Goal: Navigation & Orientation: Locate item on page

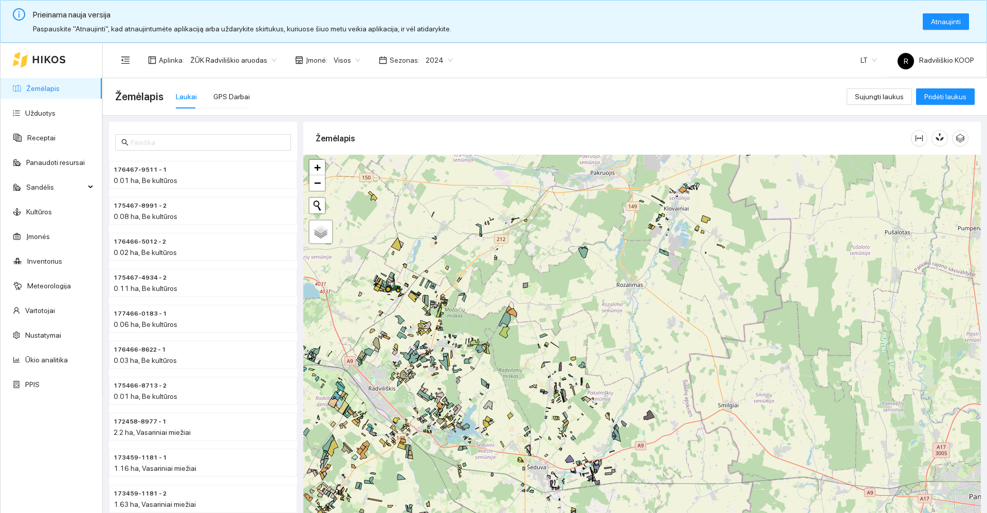
scroll to position [34, 0]
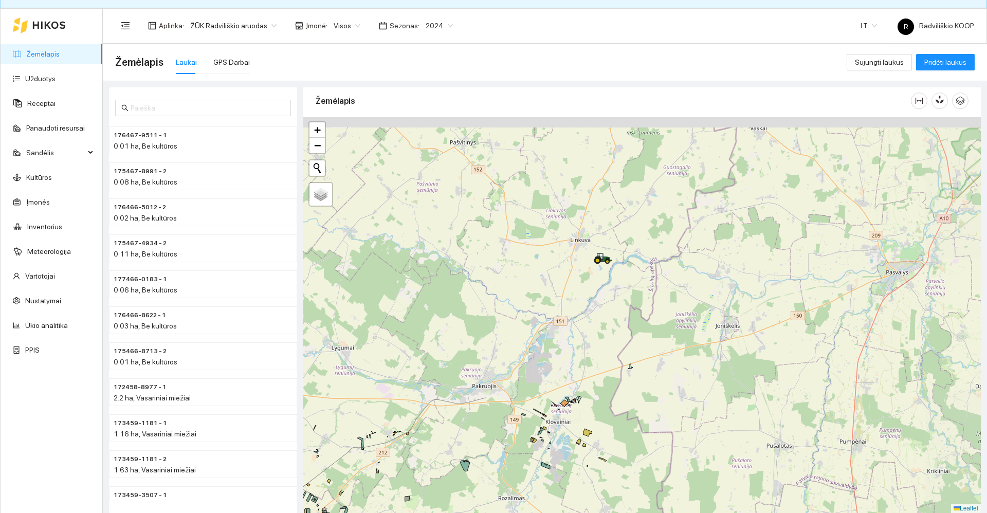
drag, startPoint x: 693, startPoint y: 298, endPoint x: 598, endPoint y: 489, distance: 214.0
click at [597, 500] on div "+ − Nieko nerasta. Bandykite dar kartą. Žemėlapis Palydovas Leaflet" at bounding box center [642, 315] width 678 height 396
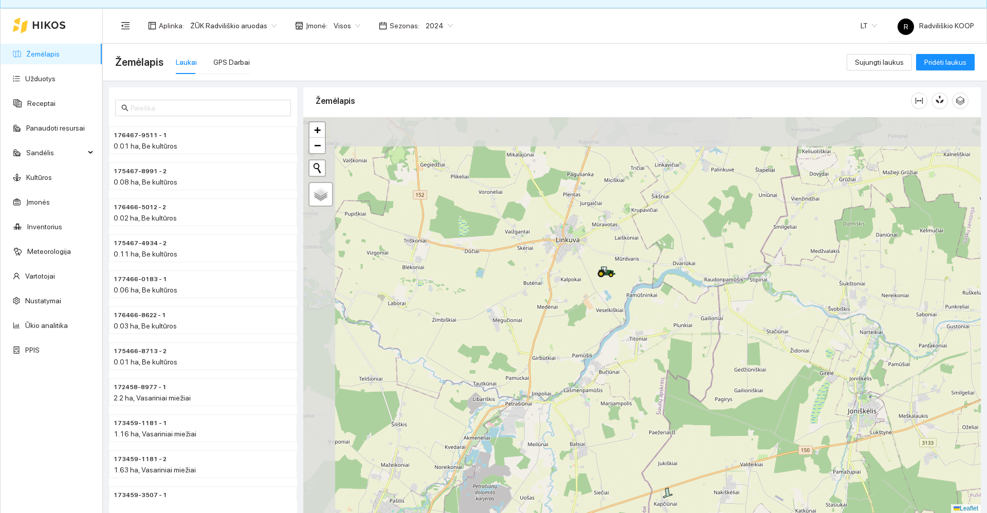
drag, startPoint x: 570, startPoint y: 293, endPoint x: 710, endPoint y: 441, distance: 203.6
click at [710, 441] on div "+ − Nieko nerasta. Bandykite dar kartą. Žemėlapis Palydovas Leaflet" at bounding box center [642, 315] width 678 height 396
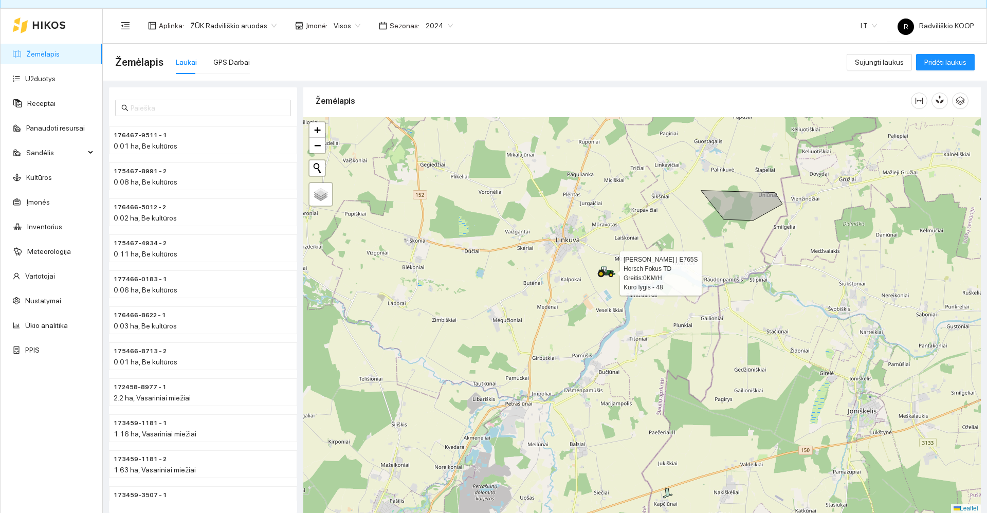
click at [609, 273] on icon at bounding box center [606, 271] width 17 height 8
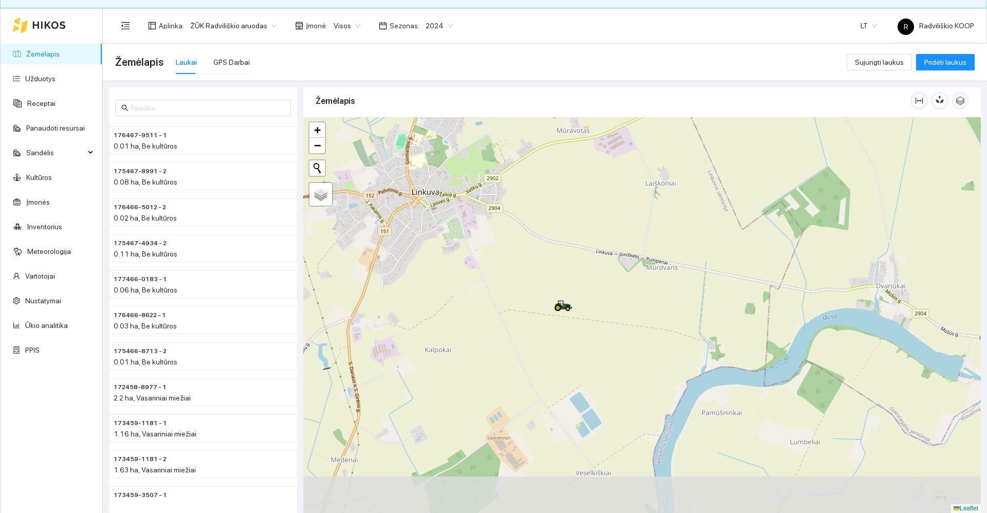
drag, startPoint x: 667, startPoint y: 377, endPoint x: 643, endPoint y: 329, distance: 54.0
click at [643, 329] on div "+ − Nieko nerasta. Bandykite dar kartą. Žemėlapis Palydovas Leaflet" at bounding box center [642, 315] width 678 height 396
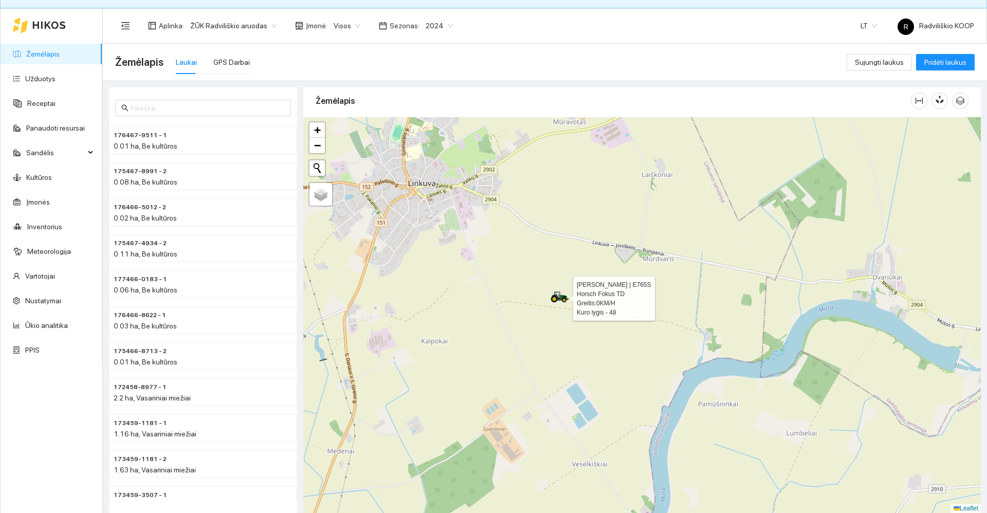
click at [564, 301] on icon at bounding box center [564, 300] width 2 height 2
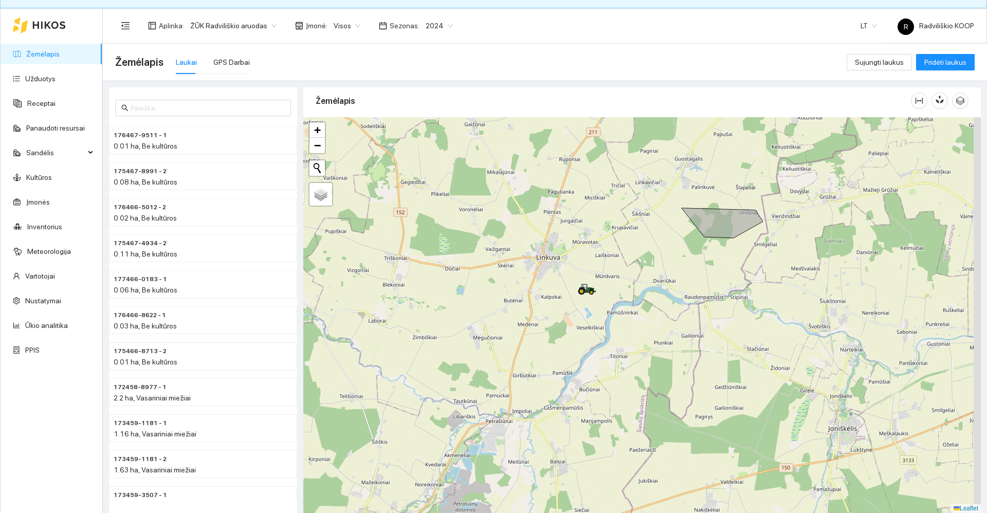
drag, startPoint x: 643, startPoint y: 376, endPoint x: 624, endPoint y: 317, distance: 61.6
click at [624, 317] on div "+ − Nieko nerasta. Bandykite dar kartą. Žemėlapis Palydovas Leaflet" at bounding box center [642, 315] width 678 height 396
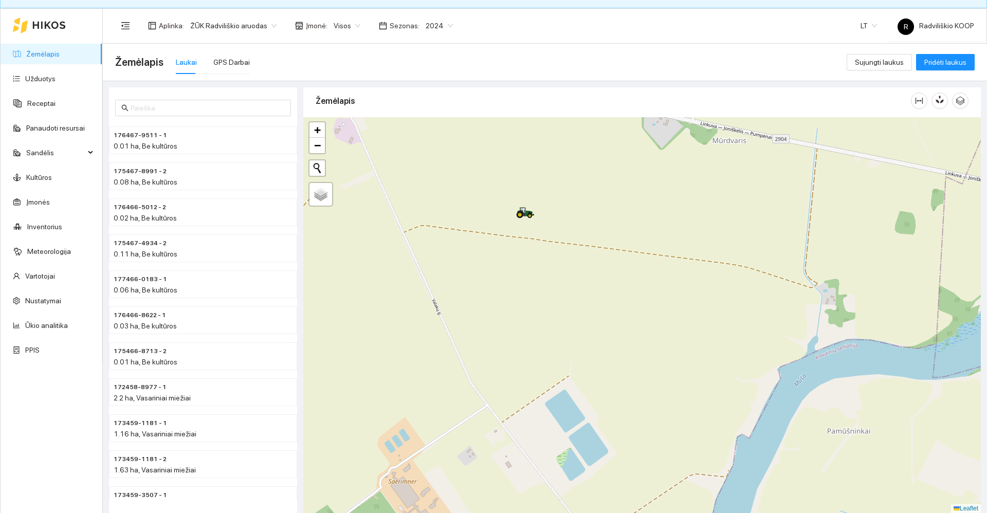
drag, startPoint x: 540, startPoint y: 179, endPoint x: 558, endPoint y: 308, distance: 129.8
click at [611, 368] on div "+ − Nieko nerasta. Bandykite dar kartą. Žemėlapis Palydovas Leaflet" at bounding box center [642, 315] width 678 height 396
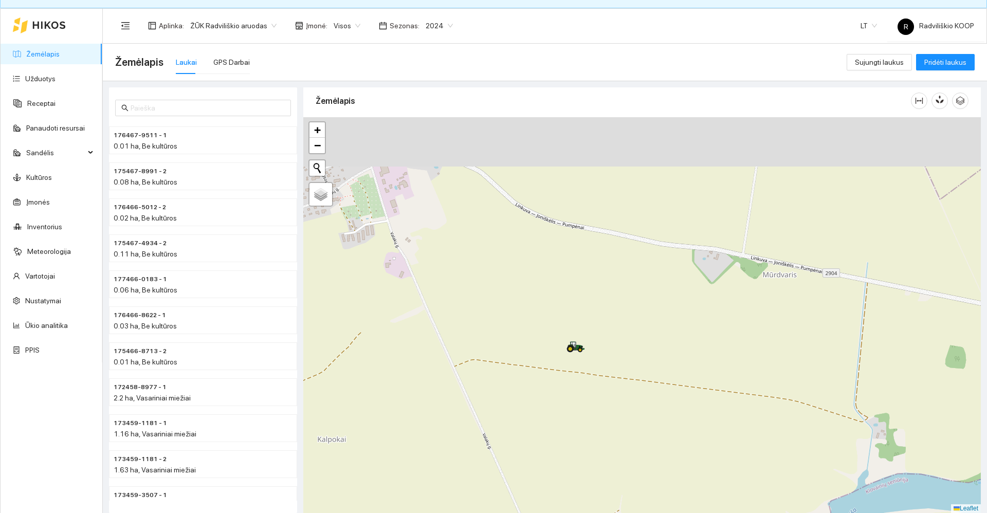
drag, startPoint x: 558, startPoint y: 308, endPoint x: 587, endPoint y: 374, distance: 72.1
click at [587, 374] on div "+ − Nieko nerasta. Bandykite dar kartą. Žemėlapis Palydovas Leaflet" at bounding box center [642, 315] width 678 height 396
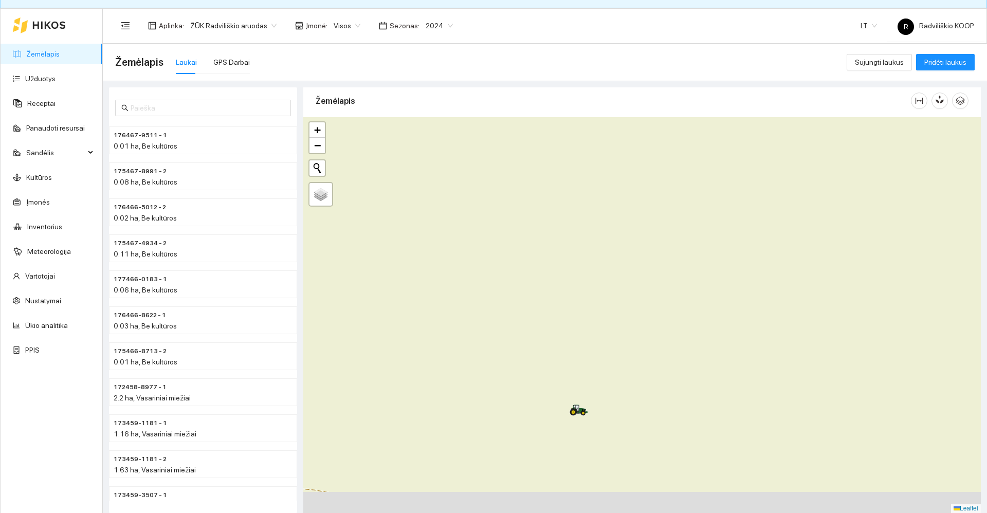
drag, startPoint x: 634, startPoint y: 389, endPoint x: 618, endPoint y: 225, distance: 164.8
click at [621, 222] on div "+ − Nieko nerasta. Bandykite dar kartą. Žemėlapis Palydovas Leaflet" at bounding box center [642, 315] width 678 height 396
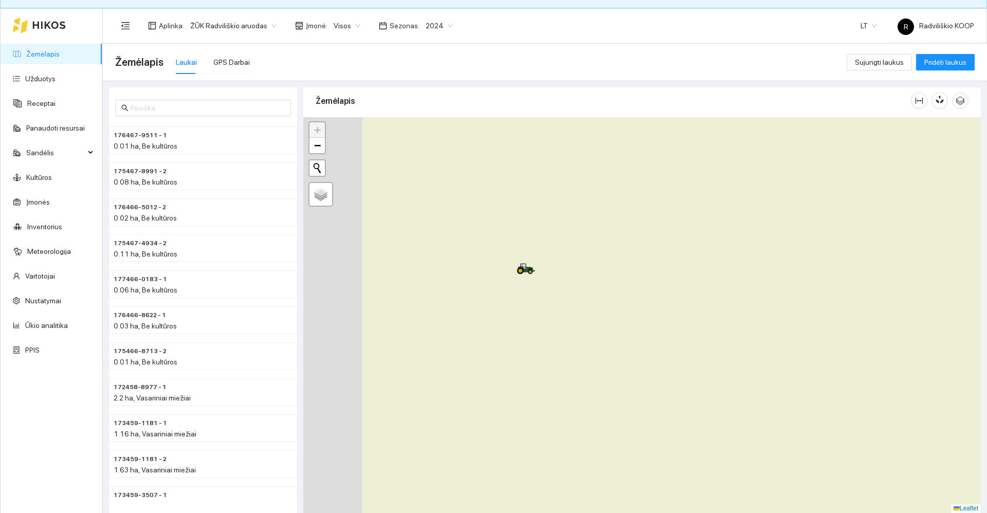
drag, startPoint x: 438, startPoint y: 239, endPoint x: 547, endPoint y: 364, distance: 165.4
click at [547, 364] on div "+ − Nieko nerasta. Bandykite dar kartą. Žemėlapis Palydovas Leaflet" at bounding box center [642, 315] width 678 height 396
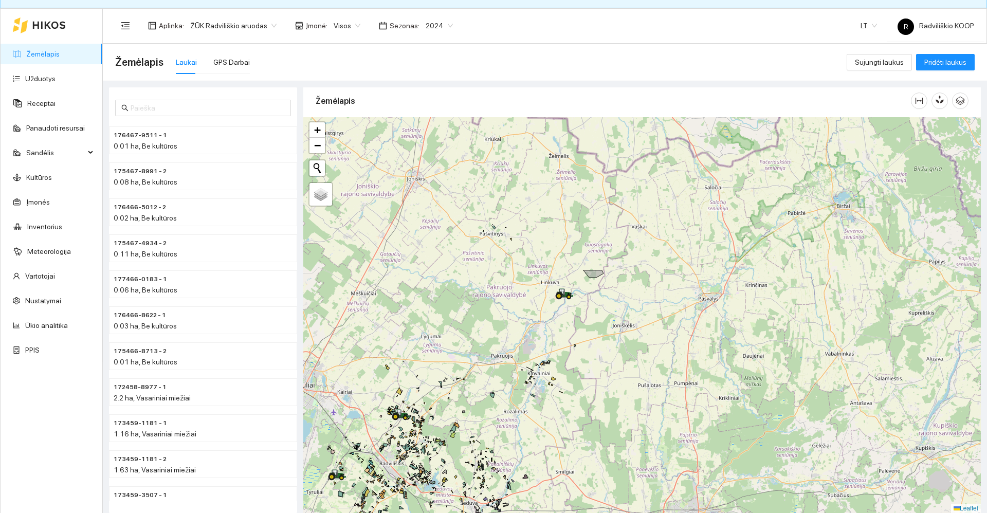
drag, startPoint x: 528, startPoint y: 379, endPoint x: 591, endPoint y: 257, distance: 137.2
click at [591, 257] on div "+ − Nieko nerasta. Bandykite dar kartą. Žemėlapis Palydovas Leaflet" at bounding box center [642, 315] width 678 height 396
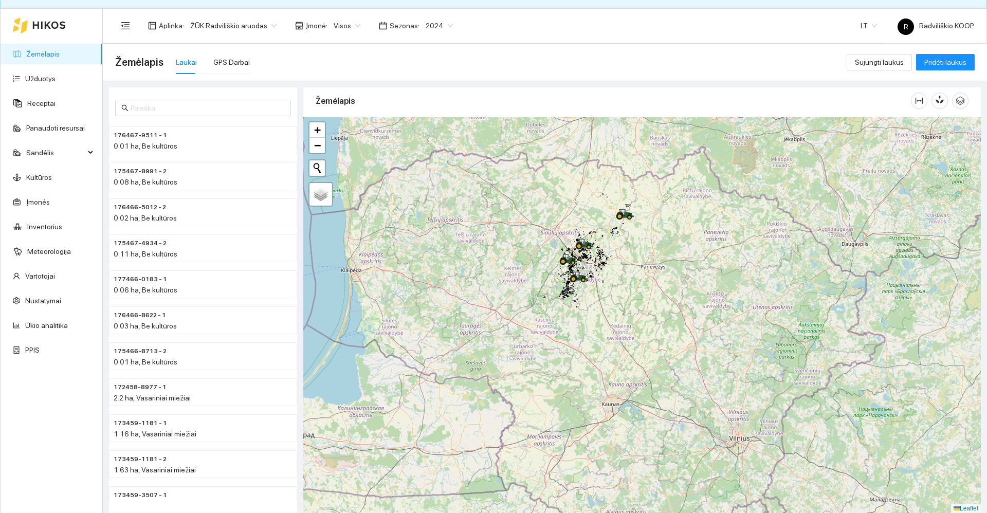
drag, startPoint x: 592, startPoint y: 285, endPoint x: 603, endPoint y: 265, distance: 23.0
click at [603, 264] on div "+ − Nieko nerasta. Bandykite dar kartą. Žemėlapis Palydovas Leaflet" at bounding box center [642, 315] width 678 height 396
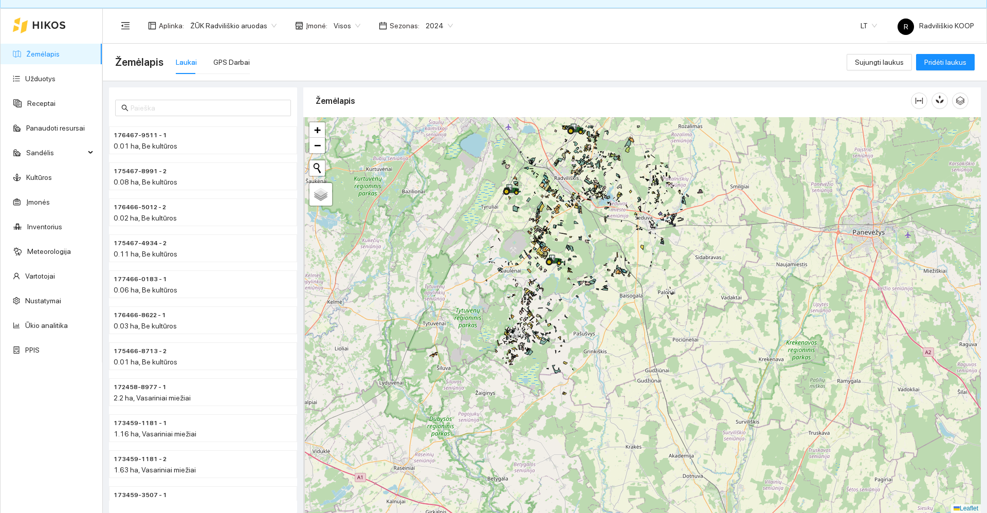
drag, startPoint x: 534, startPoint y: 253, endPoint x: 563, endPoint y: 341, distance: 92.8
click at [563, 341] on div "+ − Nieko nerasta. Bandykite dar kartą. Žemėlapis Palydovas Leaflet" at bounding box center [642, 315] width 678 height 396
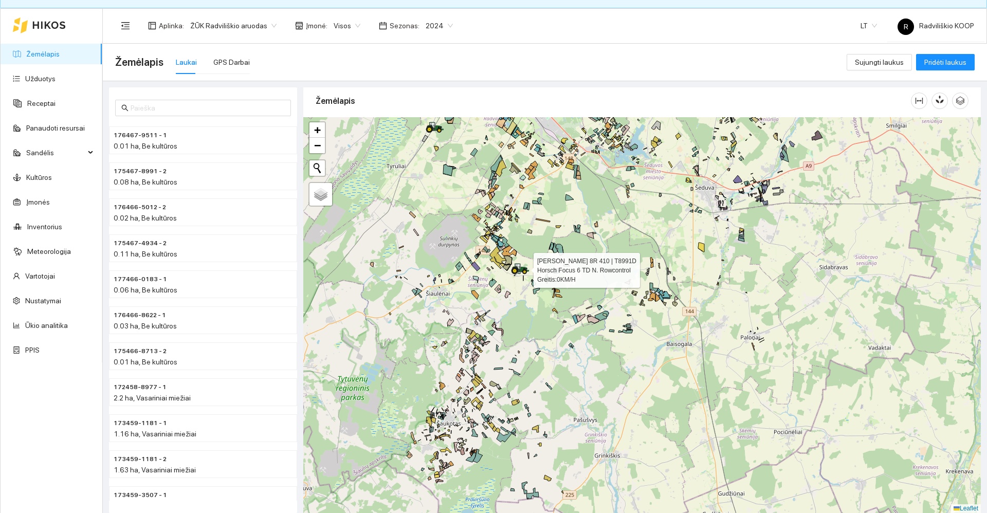
click at [517, 270] on icon at bounding box center [520, 268] width 19 height 11
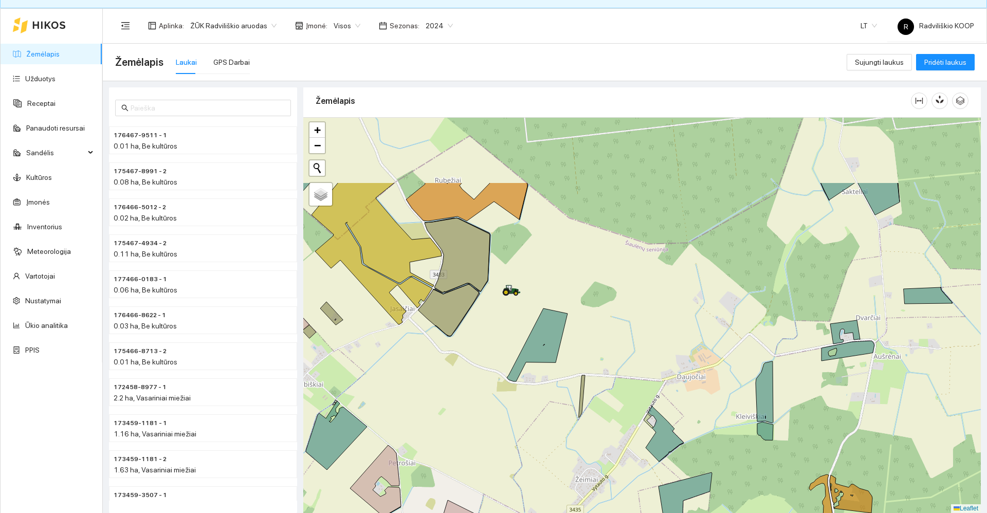
drag, startPoint x: 482, startPoint y: 238, endPoint x: 509, endPoint y: 342, distance: 107.8
click at [511, 343] on div "+ − Nieko nerasta. Bandykite dar kartą. Žemėlapis Palydovas Leaflet" at bounding box center [642, 315] width 678 height 396
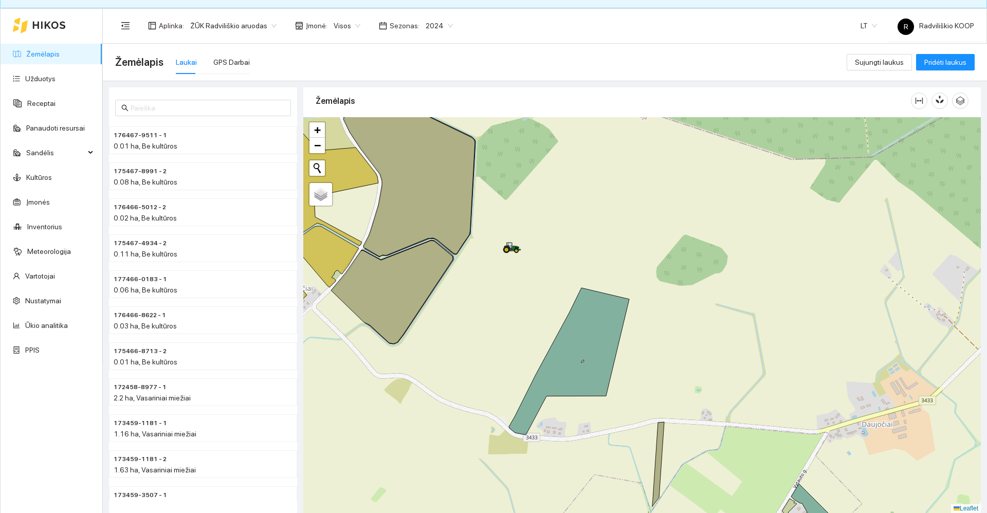
drag, startPoint x: 503, startPoint y: 278, endPoint x: 518, endPoint y: 336, distance: 60.1
click at [518, 336] on div "+ − Nieko nerasta. Bandykite dar kartą. Žemėlapis Palydovas Leaflet" at bounding box center [642, 315] width 678 height 396
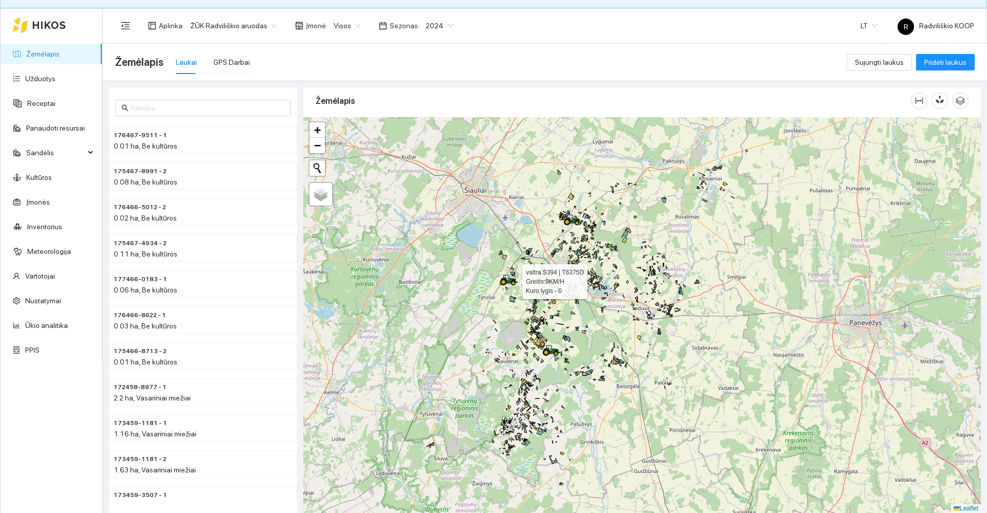
click at [513, 285] on icon at bounding box center [513, 283] width 5 height 5
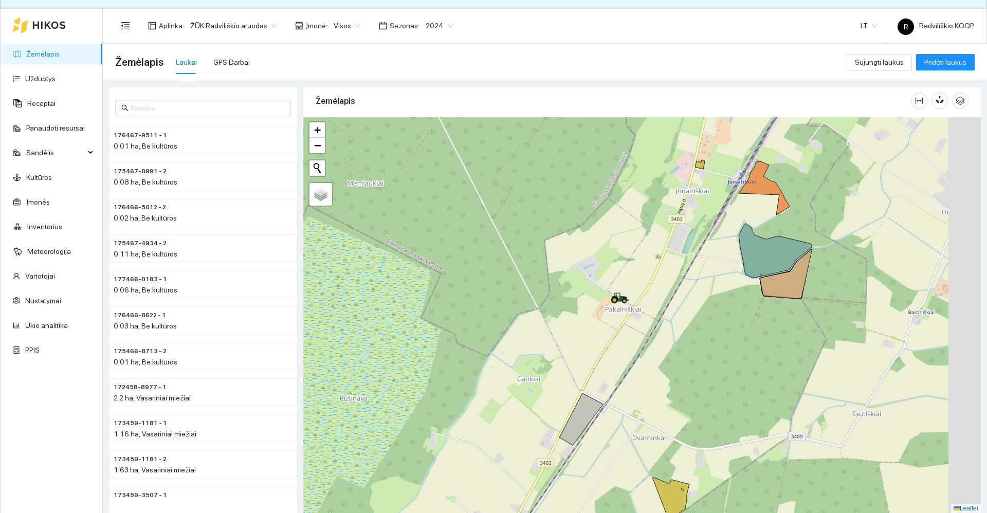
drag, startPoint x: 808, startPoint y: 267, endPoint x: 687, endPoint y: 272, distance: 121.4
click at [689, 271] on div "+ − Nieko nerasta. Bandykite dar kartą. Žemėlapis Palydovas Leaflet" at bounding box center [642, 315] width 678 height 396
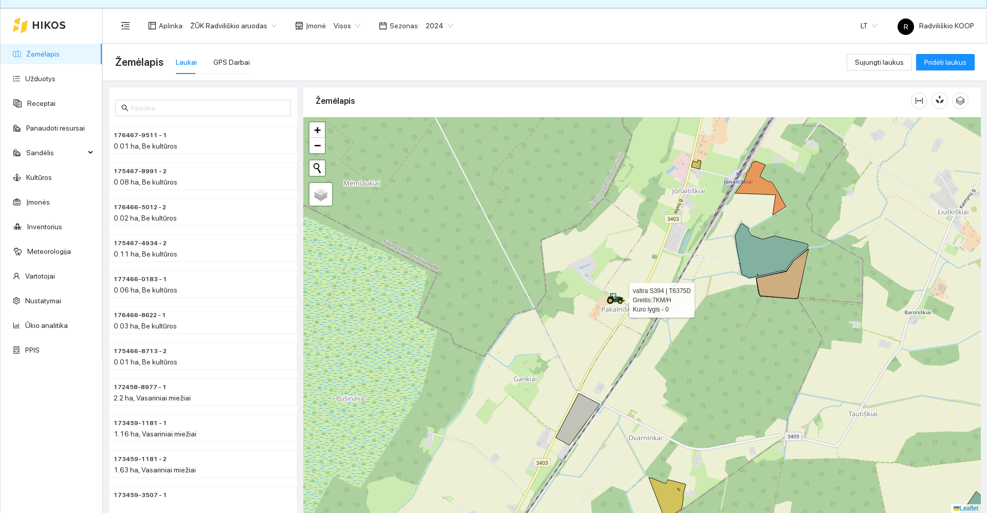
click at [614, 299] on icon at bounding box center [613, 297] width 5 height 7
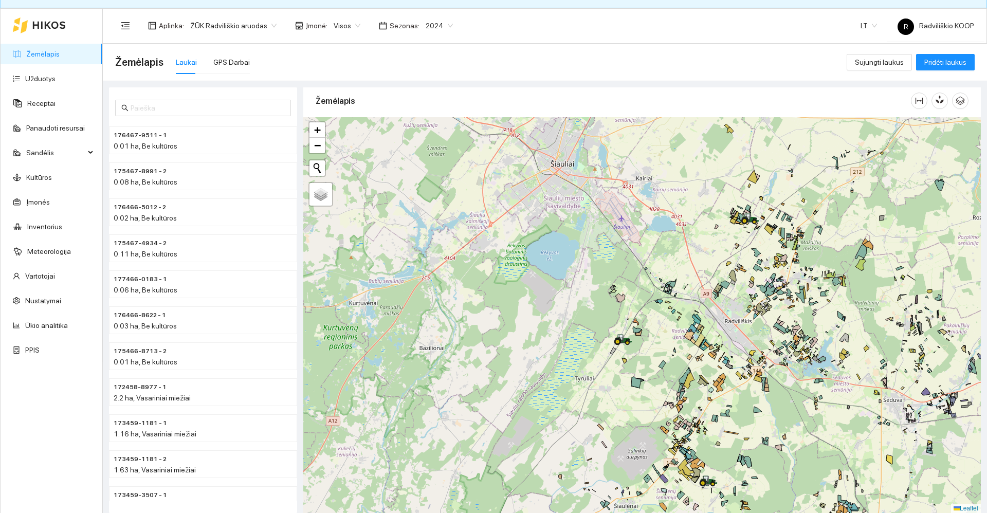
drag, startPoint x: 773, startPoint y: 303, endPoint x: 706, endPoint y: 328, distance: 71.6
click at [706, 328] on div "+ − Nieko nerasta. Bandykite dar kartą. Žemėlapis Palydovas Leaflet" at bounding box center [642, 315] width 678 height 396
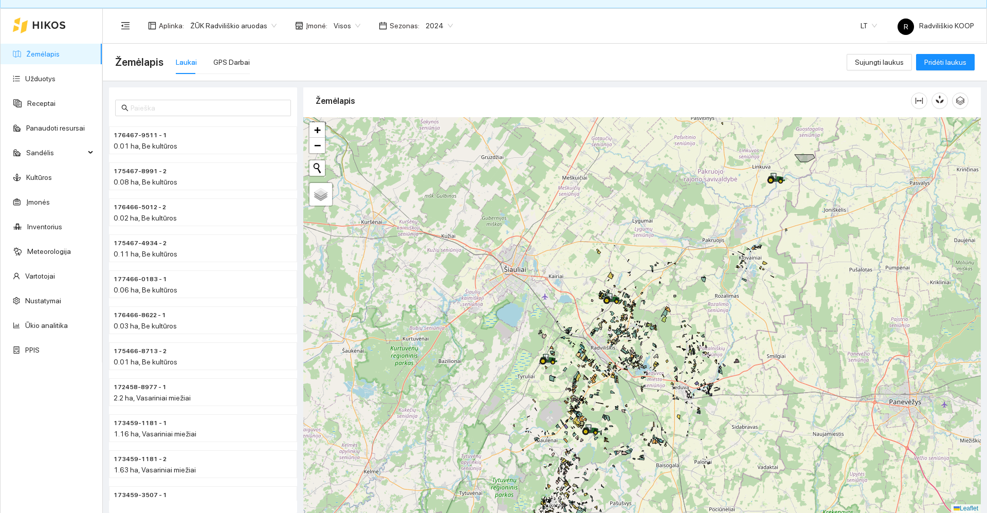
drag, startPoint x: 774, startPoint y: 320, endPoint x: 668, endPoint y: 334, distance: 106.9
click at [668, 334] on div "+ − Nieko nerasta. Bandykite dar kartą. Žemėlapis Palydovas Leaflet" at bounding box center [642, 315] width 678 height 396
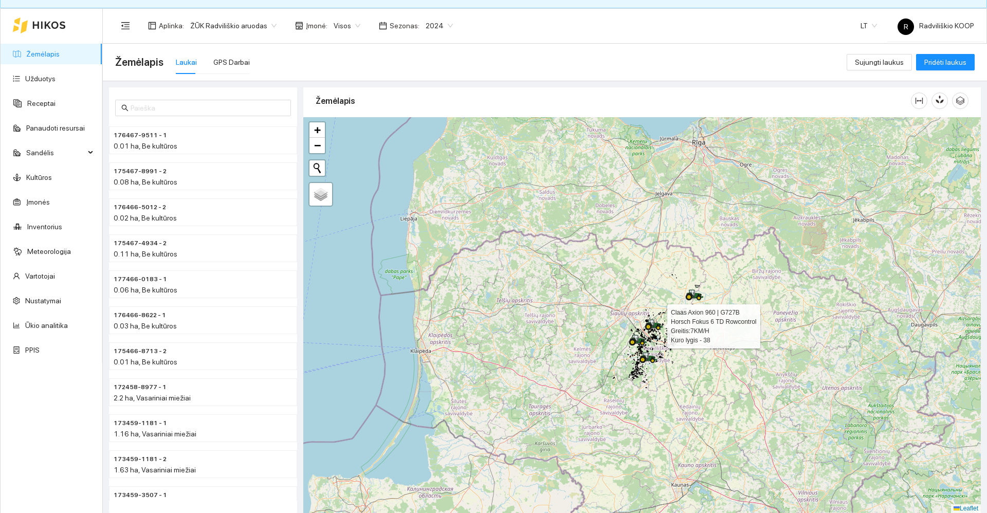
click at [649, 325] on icon at bounding box center [648, 326] width 5 height 5
